Goal: Transaction & Acquisition: Download file/media

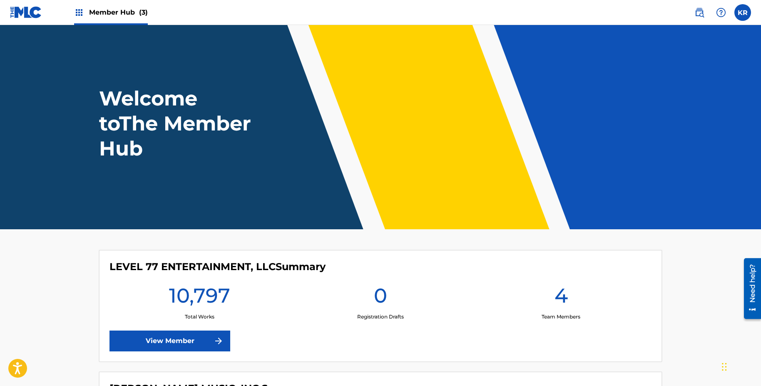
click at [65, 15] on div "Member Hub (3)" at bounding box center [79, 12] width 138 height 25
click at [76, 15] on img at bounding box center [79, 12] width 10 height 10
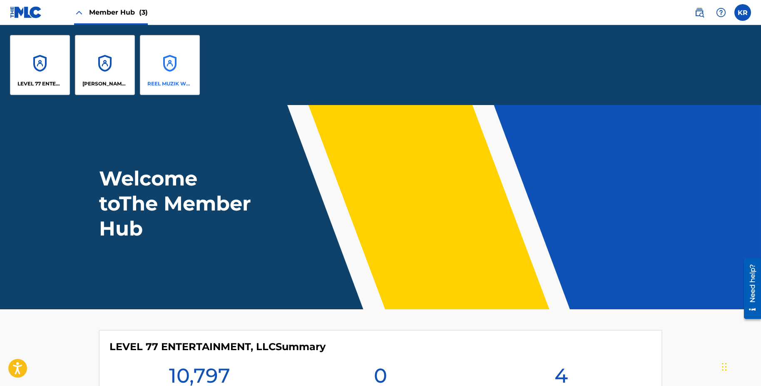
click at [184, 66] on div "REEL MUZIK WERKS, LLC" at bounding box center [170, 65] width 60 height 60
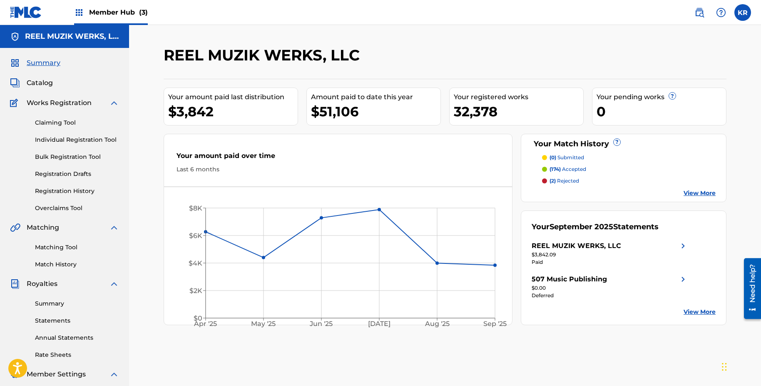
click at [54, 328] on div "Summary Statements Annual Statements Rate Sheets" at bounding box center [64, 324] width 109 height 70
click at [49, 304] on link "Summary" at bounding box center [77, 303] width 84 height 9
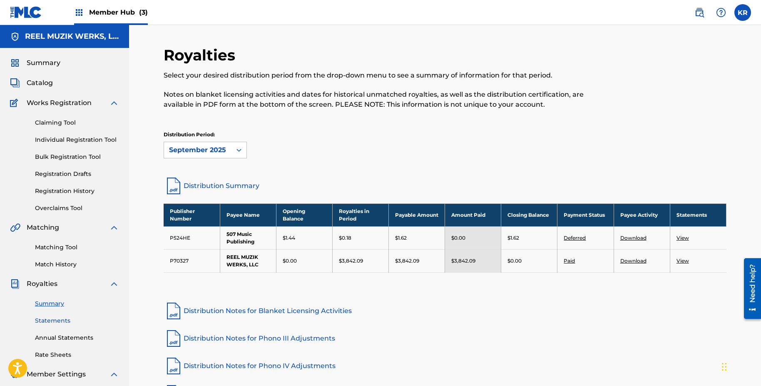
click at [67, 322] on link "Statements" at bounding box center [77, 320] width 84 height 9
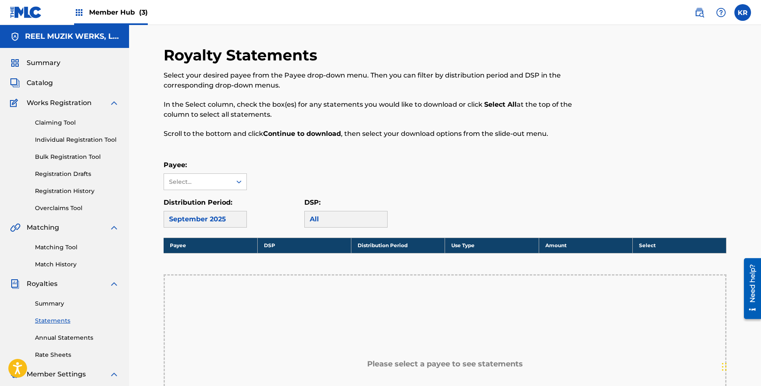
click at [386, 192] on div "Payee: Select... Distribution Period: [DATE] DSP: All" at bounding box center [445, 193] width 563 height 67
click at [398, 179] on div "Payee: Select..." at bounding box center [445, 175] width 563 height 30
click at [398, 180] on div "Payee: Select..." at bounding box center [445, 175] width 563 height 30
click at [399, 180] on div "Payee: Select..." at bounding box center [445, 175] width 563 height 30
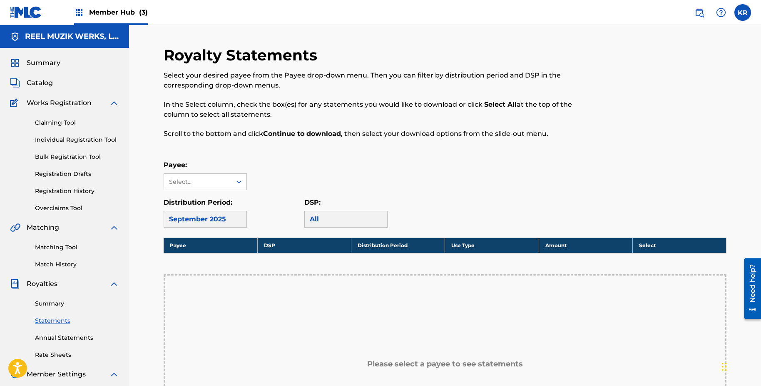
click at [399, 181] on div "Payee: Select..." at bounding box center [445, 175] width 563 height 30
click at [223, 185] on div "Select..." at bounding box center [197, 181] width 57 height 9
click at [227, 221] on div "REEL MUZIK WERKS, LLC" at bounding box center [205, 226] width 82 height 31
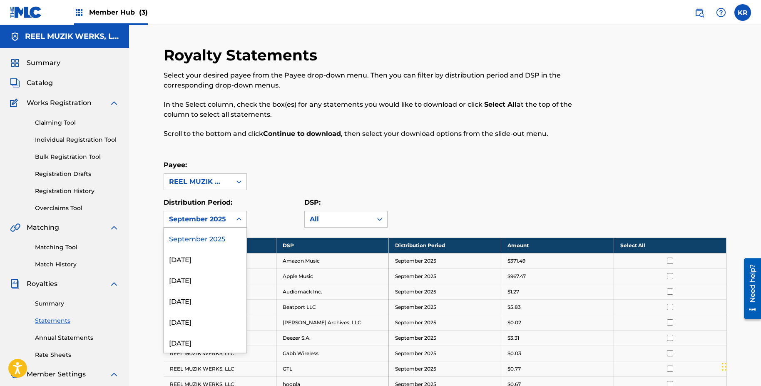
click at [224, 217] on div "September 2025" at bounding box center [197, 219] width 57 height 10
click at [212, 282] on div "[DATE]" at bounding box center [205, 279] width 82 height 21
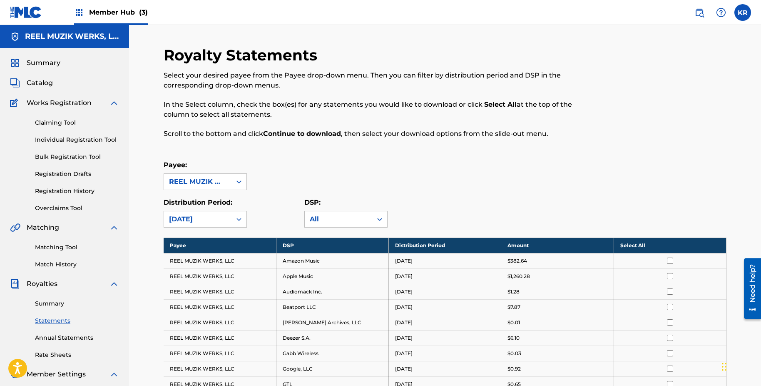
click at [622, 243] on th "Select All" at bounding box center [670, 244] width 112 height 15
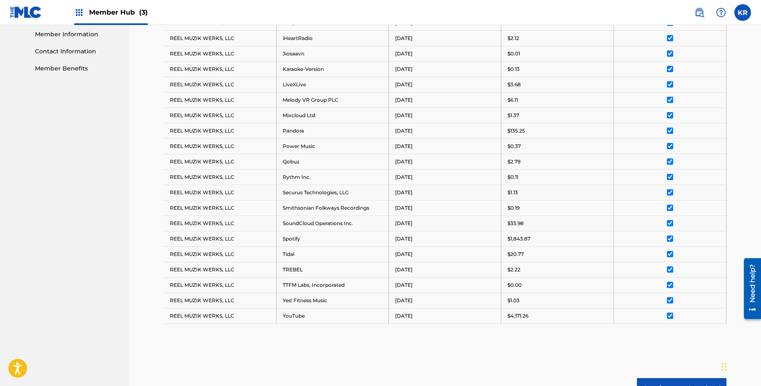
scroll to position [463, 0]
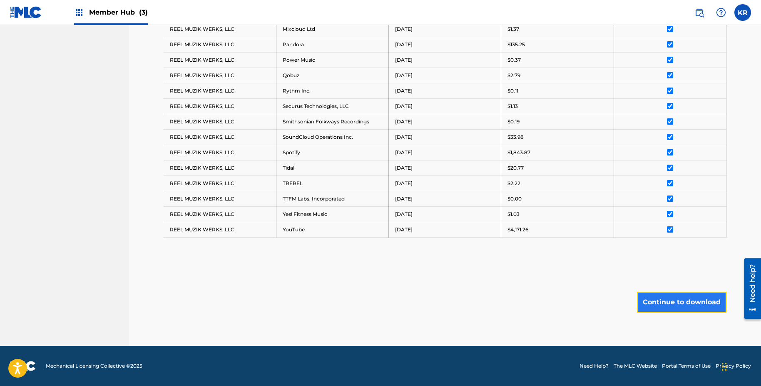
click at [668, 307] on button "Continue to download" at bounding box center [682, 301] width 90 height 21
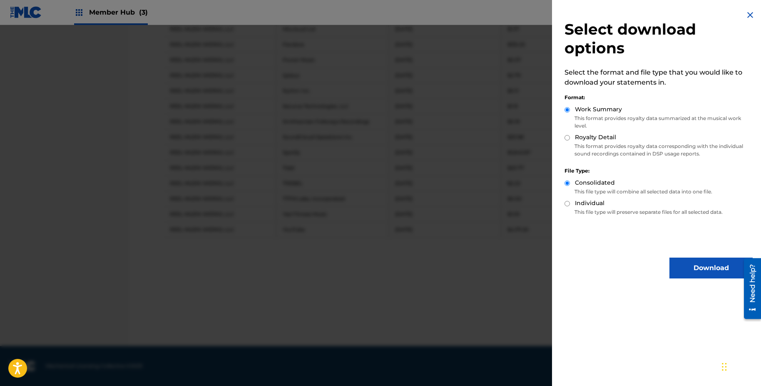
click at [592, 133] on div "Format: Work Summary This format provides royalty data summarized at the musica…" at bounding box center [659, 123] width 188 height 73
click at [581, 139] on label "Royalty Detail" at bounding box center [595, 137] width 41 height 9
click at [570, 139] on input "Royalty Detail" at bounding box center [567, 137] width 5 height 5
radio input "true"
click at [708, 264] on button "Download" at bounding box center [711, 267] width 83 height 21
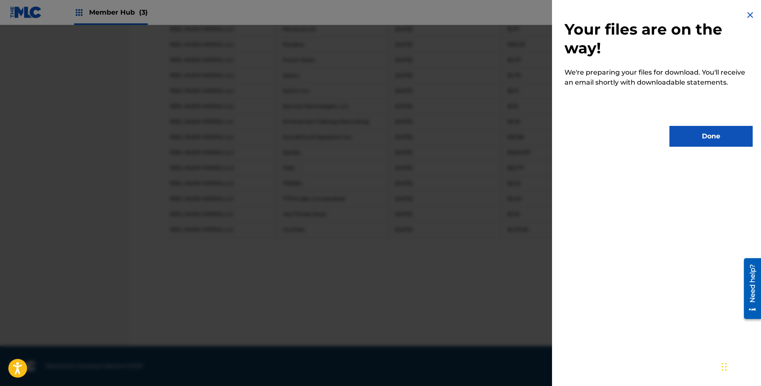
click at [750, 115] on div "Your files are on the way! We're preparing your files for download. You'll rece…" at bounding box center [658, 78] width 213 height 157
click at [713, 141] on button "Done" at bounding box center [711, 136] width 83 height 21
